Goal: Information Seeking & Learning: Learn about a topic

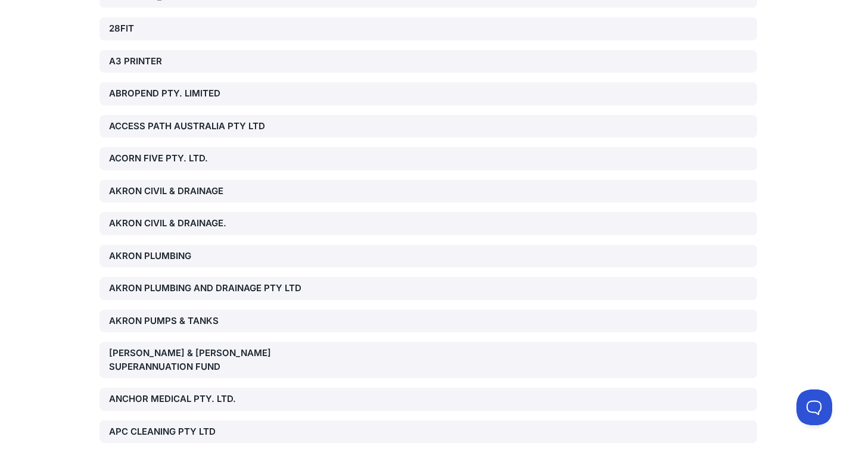
scroll to position [387, 0]
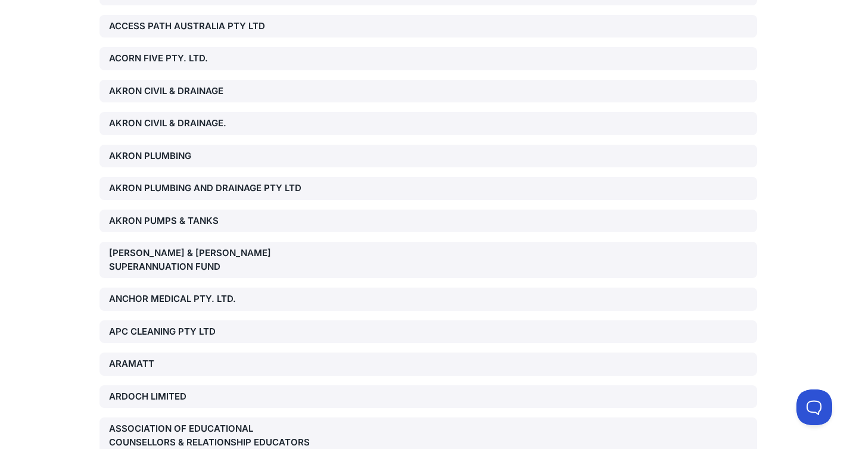
click at [144, 122] on div "AKRON CIVIL & DRAINAGE." at bounding box center [214, 124] width 210 height 14
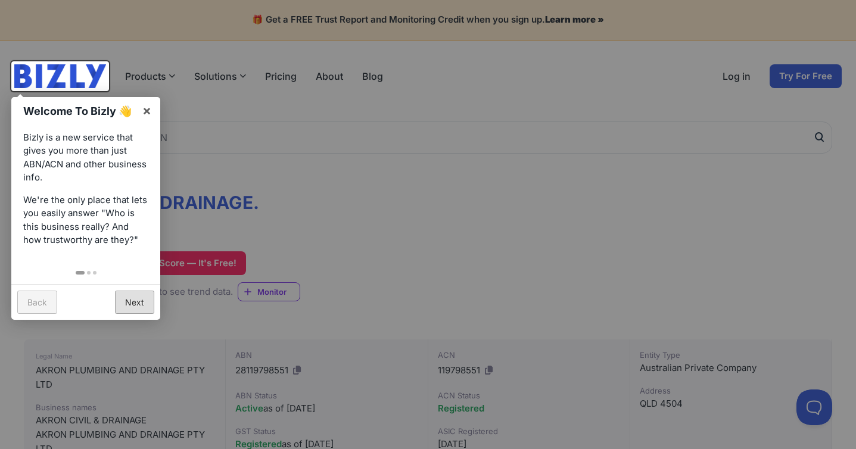
click at [138, 305] on link "Next" at bounding box center [134, 302] width 39 height 23
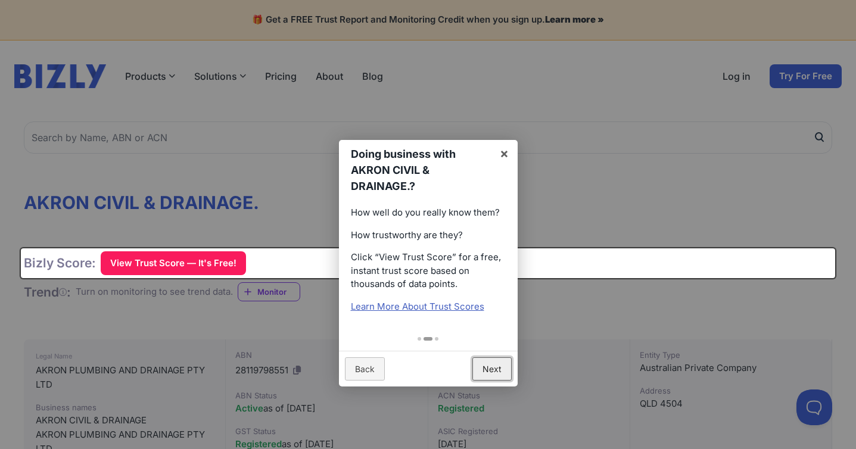
click at [493, 368] on link "Next" at bounding box center [492, 369] width 39 height 23
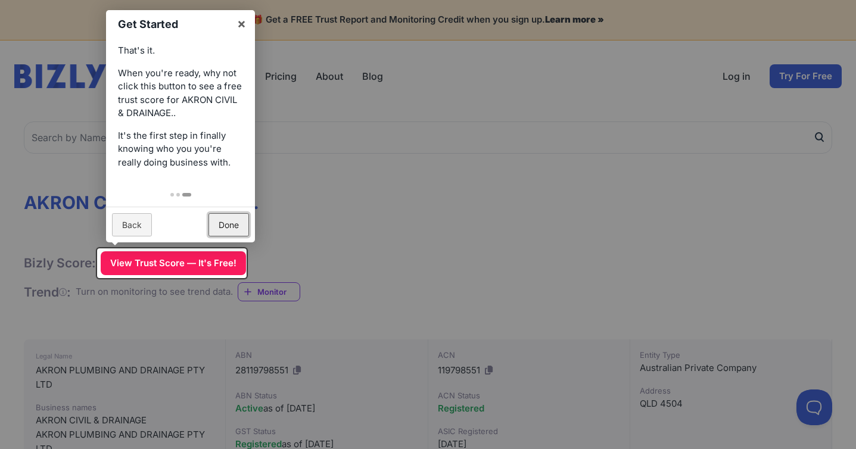
click at [240, 225] on link "Done" at bounding box center [229, 224] width 41 height 23
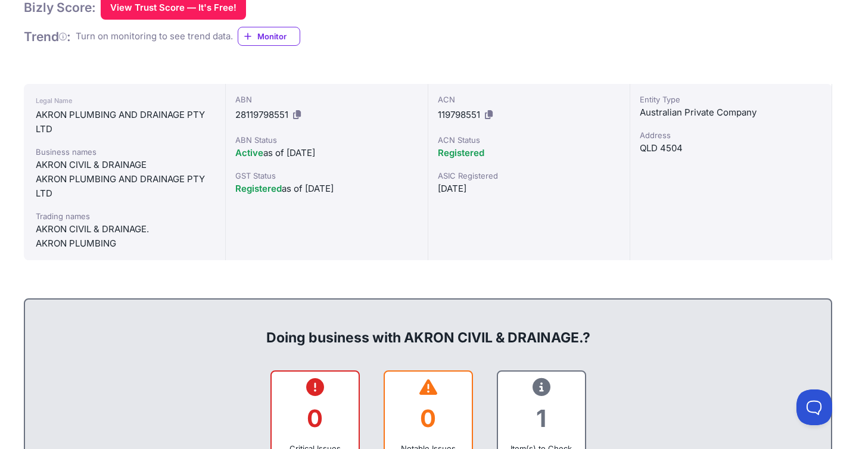
scroll to position [365, 0]
